Goal: Information Seeking & Learning: Learn about a topic

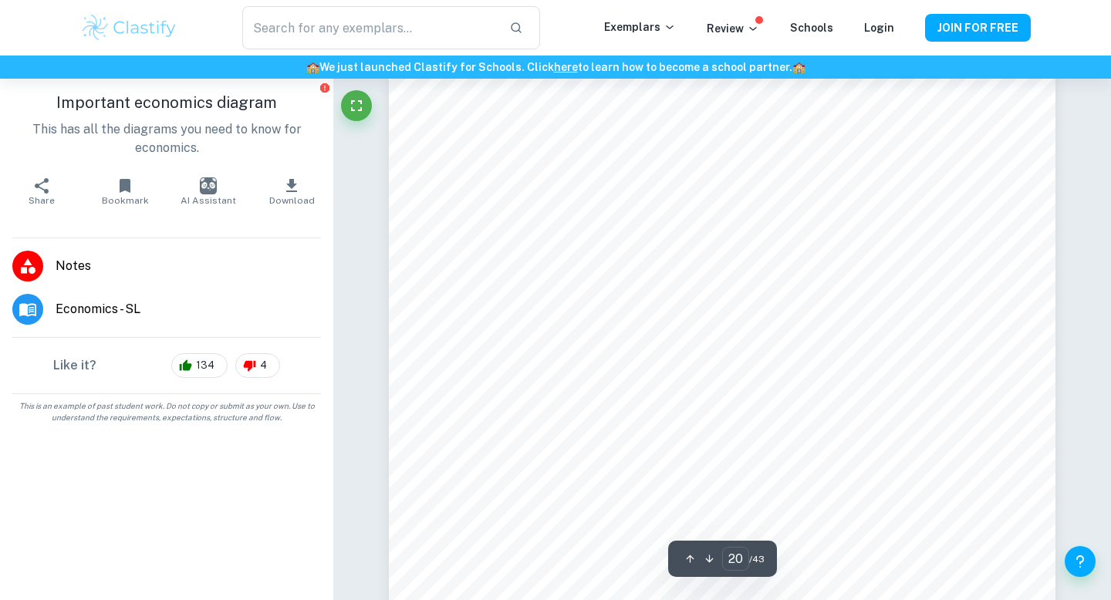
scroll to position [18568, 0]
